Goal: Task Accomplishment & Management: Use online tool/utility

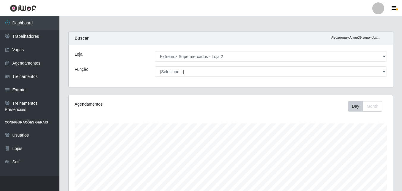
select select "521"
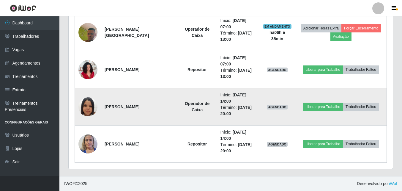
scroll to position [123, 324]
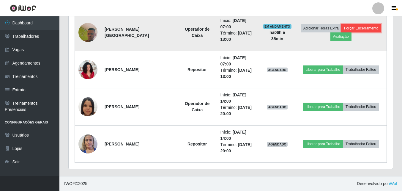
click at [362, 29] on button "Forçar Encerramento" at bounding box center [361, 28] width 40 height 8
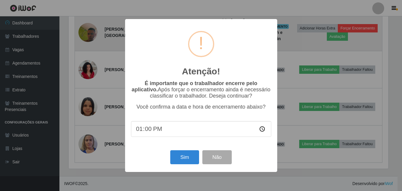
scroll to position [123, 321]
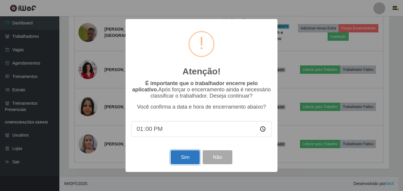
click at [185, 159] on button "Sim" at bounding box center [185, 157] width 29 height 14
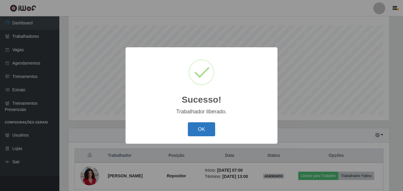
click at [205, 126] on button "OK" at bounding box center [202, 129] width 28 height 14
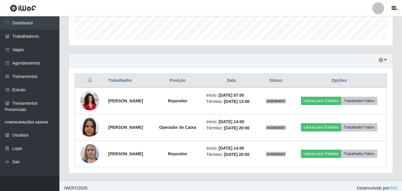
scroll to position [29, 0]
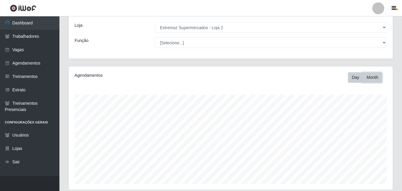
click at [375, 79] on button "Month" at bounding box center [372, 77] width 19 height 10
click at [357, 77] on button "Day" at bounding box center [355, 77] width 15 height 10
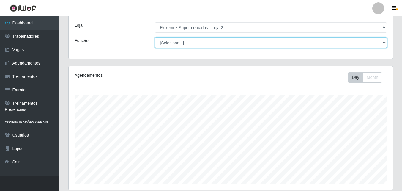
click at [228, 38] on select "[Selecione...] Embalador Embalador + Embalador ++ Operador de Caixa Operador de…" at bounding box center [271, 42] width 232 height 10
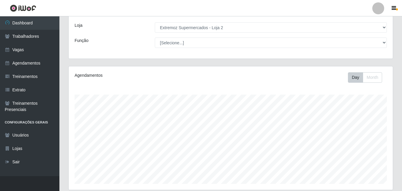
drag, startPoint x: 89, startPoint y: 40, endPoint x: 95, endPoint y: 40, distance: 5.9
click at [89, 40] on div "Função" at bounding box center [110, 42] width 80 height 10
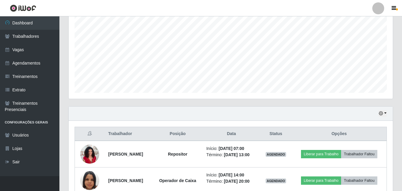
scroll to position [177, 0]
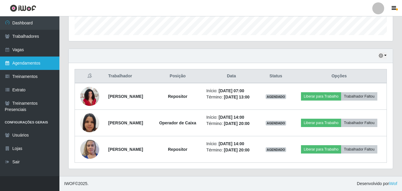
click at [23, 66] on link "Agendamentos" at bounding box center [29, 62] width 59 height 13
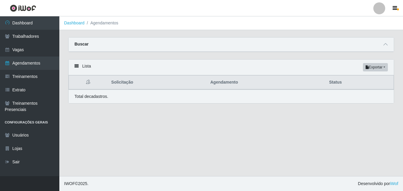
click at [91, 67] on div "Lista Exportar PDF Excel" at bounding box center [232, 67] width 326 height 16
click at [82, 69] on div "Lista Exportar PDF Excel" at bounding box center [232, 67] width 326 height 16
click at [80, 68] on div "Lista Exportar PDF Excel" at bounding box center [232, 67] width 326 height 16
click at [78, 67] on div "Lista Exportar PDF Excel" at bounding box center [232, 67] width 326 height 16
click at [75, 66] on icon at bounding box center [77, 66] width 4 height 4
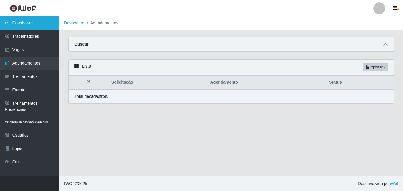
click at [32, 24] on link "Dashboard" at bounding box center [29, 22] width 59 height 13
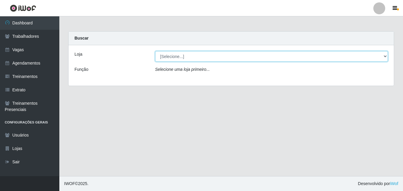
click at [210, 54] on select "[Selecione...] Extremoz Supermercados - Loja 2" at bounding box center [271, 56] width 233 height 10
select select "521"
click at [155, 51] on select "[Selecione...] Extremoz Supermercados - Loja 2" at bounding box center [271, 56] width 233 height 10
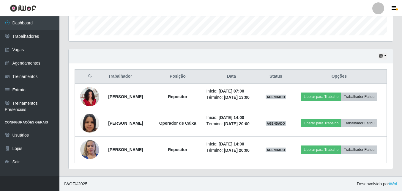
scroll to position [177, 0]
